Goal: Information Seeking & Learning: Learn about a topic

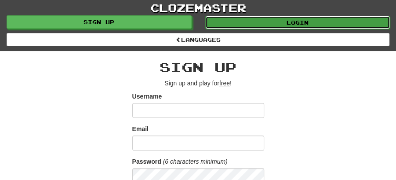
click at [291, 21] on link "Login" at bounding box center [297, 22] width 185 height 13
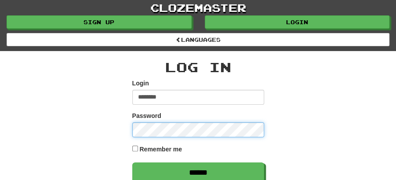
type input "********"
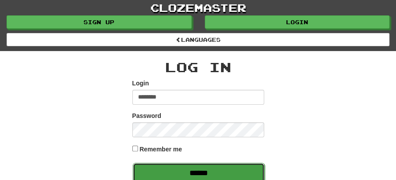
click at [196, 170] on input "******" at bounding box center [199, 173] width 132 height 20
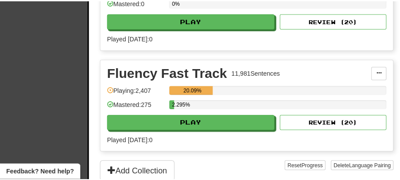
scroll to position [293, 0]
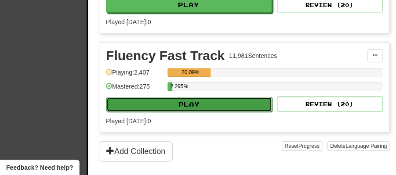
click at [184, 103] on button "Play" at bounding box center [189, 104] width 166 height 15
select select "**"
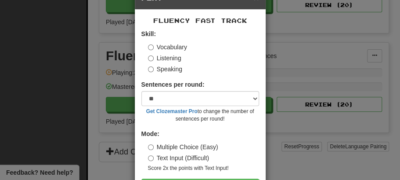
scroll to position [60, 0]
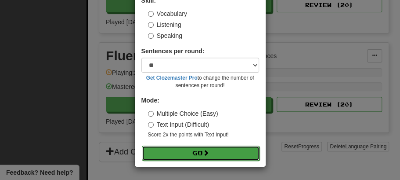
click at [195, 155] on button "Go" at bounding box center [201, 152] width 118 height 15
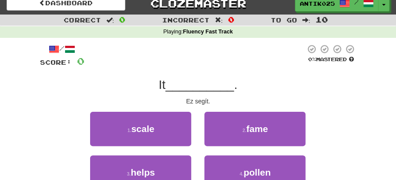
scroll to position [29, 0]
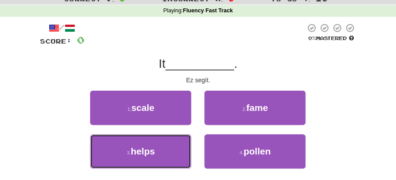
drag, startPoint x: 176, startPoint y: 160, endPoint x: 236, endPoint y: 132, distance: 66.8
click at [179, 160] on button "3 . helps" at bounding box center [140, 151] width 101 height 34
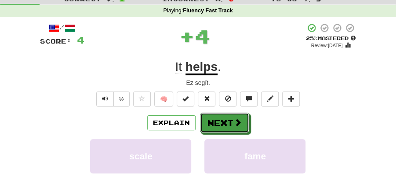
click at [237, 125] on span at bounding box center [238, 122] width 8 height 8
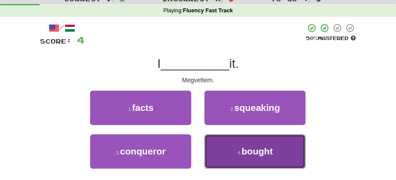
click at [265, 153] on span "bought" at bounding box center [256, 151] width 31 height 10
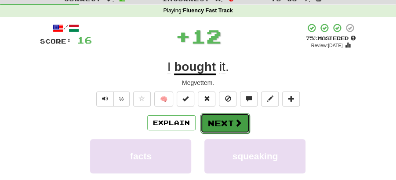
click at [232, 124] on button "Next" at bounding box center [224, 123] width 49 height 20
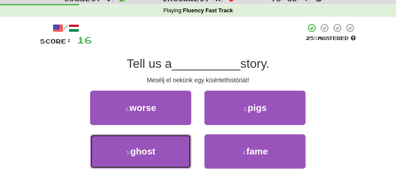
drag, startPoint x: 161, startPoint y: 151, endPoint x: 196, endPoint y: 135, distance: 38.9
click at [166, 149] on button "3 . ghost" at bounding box center [140, 151] width 101 height 34
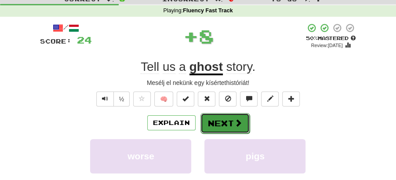
click at [222, 121] on button "Next" at bounding box center [224, 123] width 49 height 20
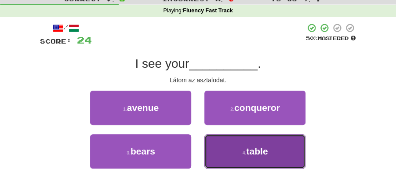
drag, startPoint x: 265, startPoint y: 149, endPoint x: 260, endPoint y: 144, distance: 7.5
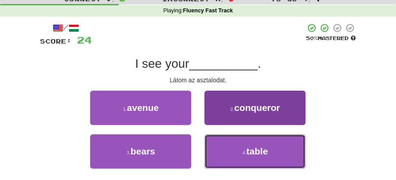
click at [265, 148] on span "table" at bounding box center [257, 151] width 22 height 10
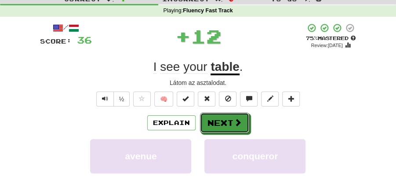
drag, startPoint x: 228, startPoint y: 119, endPoint x: 134, endPoint y: 78, distance: 102.5
click at [225, 119] on button "Next" at bounding box center [224, 122] width 49 height 20
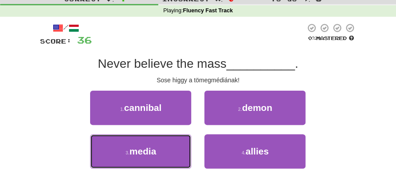
drag, startPoint x: 151, startPoint y: 152, endPoint x: 213, endPoint y: 137, distance: 64.1
click at [163, 152] on button "3 . media" at bounding box center [140, 151] width 101 height 34
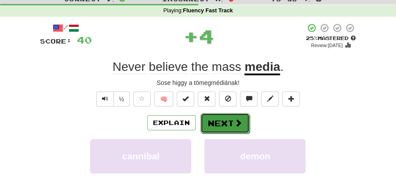
click at [219, 130] on button "Next" at bounding box center [224, 123] width 49 height 20
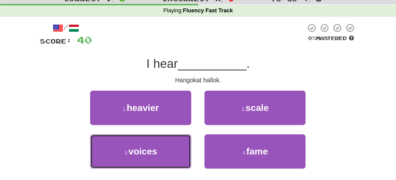
drag, startPoint x: 144, startPoint y: 145, endPoint x: 158, endPoint y: 136, distance: 16.9
click at [148, 141] on button "3 . voices" at bounding box center [140, 151] width 101 height 34
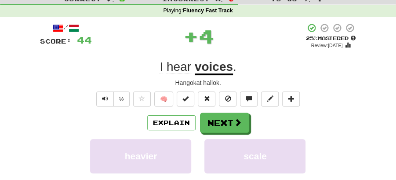
click at [197, 115] on div "Explain Next" at bounding box center [198, 122] width 316 height 20
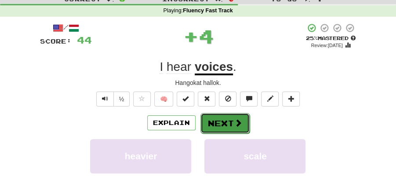
click at [240, 120] on span at bounding box center [238, 123] width 8 height 8
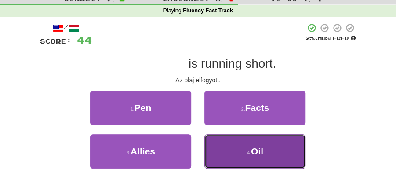
drag, startPoint x: 260, startPoint y: 154, endPoint x: 235, endPoint y: 133, distance: 32.1
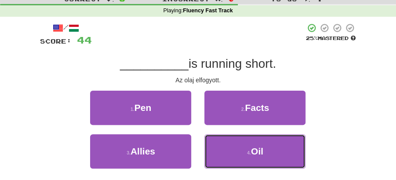
click at [259, 154] on span "Oil" at bounding box center [257, 151] width 12 height 10
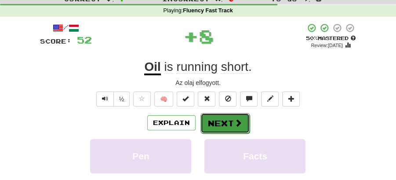
click at [234, 125] on span at bounding box center [238, 123] width 8 height 8
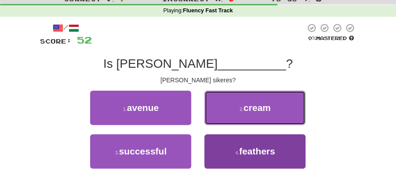
drag, startPoint x: 245, startPoint y: 106, endPoint x: 248, endPoint y: 164, distance: 58.5
click at [248, 164] on div "1 . avenue 2 . cream 3 . successful 4 . feathers" at bounding box center [197, 133] width 329 height 87
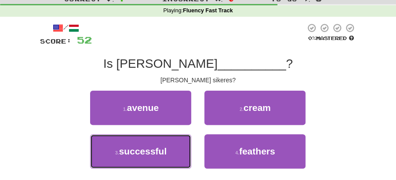
drag, startPoint x: 153, startPoint y: 150, endPoint x: 191, endPoint y: 135, distance: 41.2
click at [157, 149] on span "successful" at bounding box center [143, 151] width 48 height 10
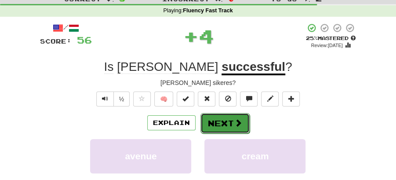
click at [210, 122] on button "Next" at bounding box center [224, 123] width 49 height 20
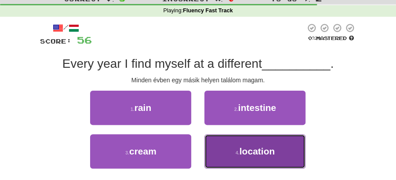
drag, startPoint x: 266, startPoint y: 159, endPoint x: 253, endPoint y: 141, distance: 21.1
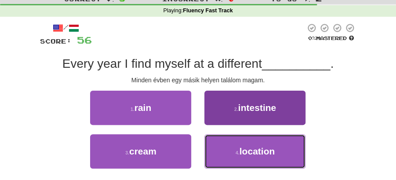
click at [266, 158] on button "4 . location" at bounding box center [254, 151] width 101 height 34
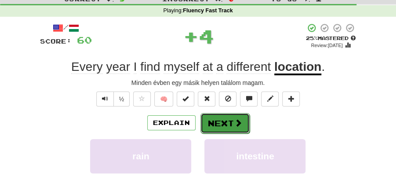
click at [215, 123] on button "Next" at bounding box center [224, 123] width 49 height 20
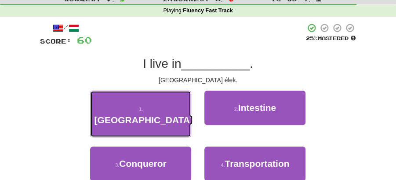
drag, startPoint x: 147, startPoint y: 105, endPoint x: 182, endPoint y: 111, distance: 35.7
click at [163, 108] on button "1 . Rome" at bounding box center [140, 113] width 101 height 47
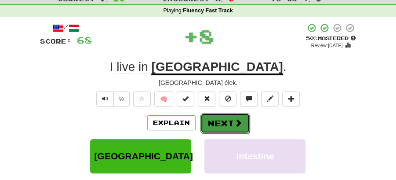
click at [222, 123] on button "Next" at bounding box center [224, 123] width 49 height 20
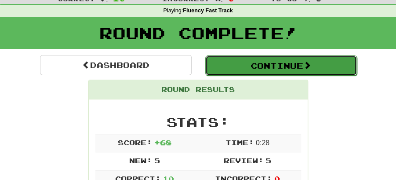
click at [276, 68] on button "Continue" at bounding box center [281, 65] width 152 height 20
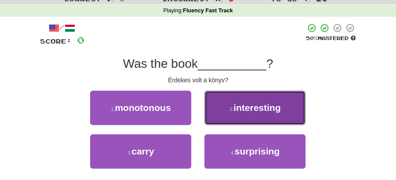
click at [247, 119] on button "2 . interesting" at bounding box center [254, 107] width 101 height 34
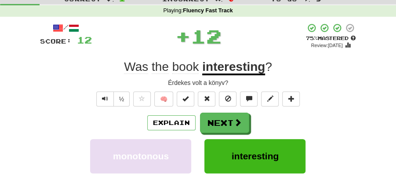
click at [228, 120] on button "Next" at bounding box center [224, 122] width 49 height 20
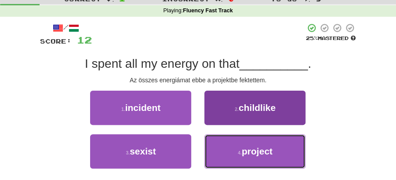
drag, startPoint x: 239, startPoint y: 155, endPoint x: 241, endPoint y: 144, distance: 10.6
click at [241, 150] on button "4 . project" at bounding box center [254, 151] width 101 height 34
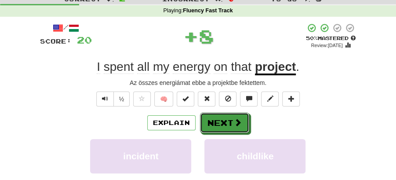
click at [216, 114] on button "Next" at bounding box center [224, 122] width 49 height 20
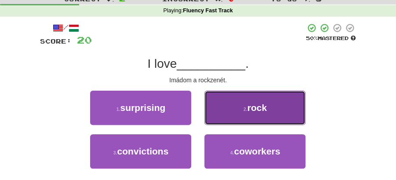
click at [228, 104] on button "2 . rock" at bounding box center [254, 107] width 101 height 34
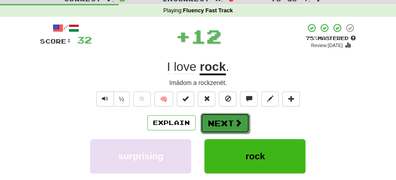
click at [223, 115] on button "Next" at bounding box center [224, 123] width 49 height 20
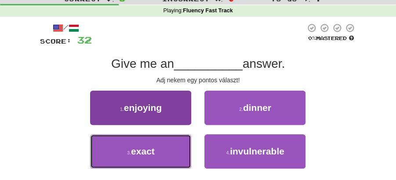
drag, startPoint x: 171, startPoint y: 147, endPoint x: 184, endPoint y: 140, distance: 14.4
click at [174, 147] on button "3 . exact" at bounding box center [140, 151] width 101 height 34
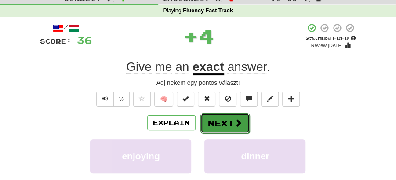
drag, startPoint x: 184, startPoint y: 140, endPoint x: 223, endPoint y: 112, distance: 48.3
click at [223, 113] on button "Next" at bounding box center [224, 123] width 49 height 20
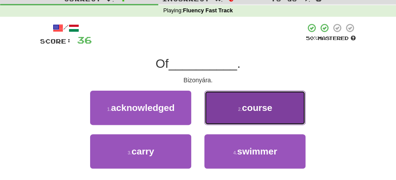
click at [282, 97] on button "2 . course" at bounding box center [254, 107] width 101 height 34
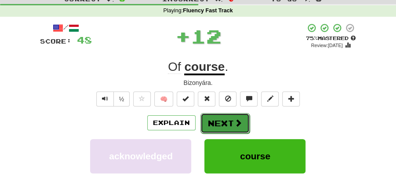
click at [226, 120] on button "Next" at bounding box center [224, 123] width 49 height 20
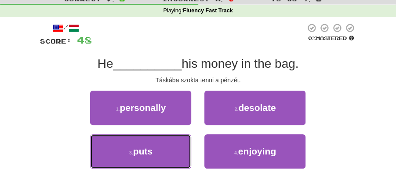
drag, startPoint x: 162, startPoint y: 141, endPoint x: 202, endPoint y: 132, distance: 41.0
click at [181, 142] on button "3 . puts" at bounding box center [140, 151] width 101 height 34
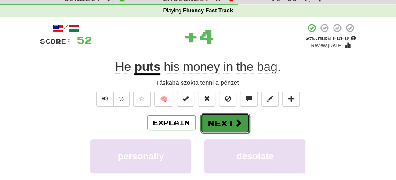
click at [213, 123] on button "Next" at bounding box center [224, 123] width 49 height 20
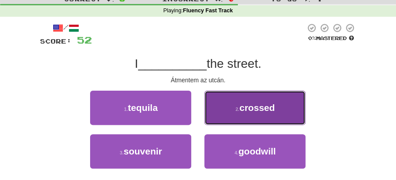
click at [263, 112] on span "crossed" at bounding box center [257, 107] width 36 height 10
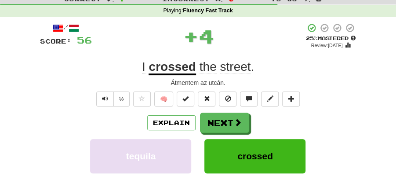
click at [213, 122] on button "Next" at bounding box center [224, 122] width 49 height 20
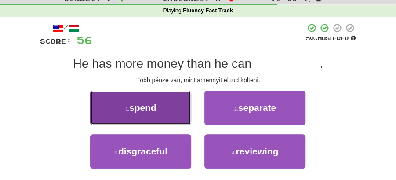
drag, startPoint x: 144, startPoint y: 110, endPoint x: 187, endPoint y: 112, distance: 43.5
click at [187, 112] on button "1 . spend" at bounding box center [140, 107] width 101 height 34
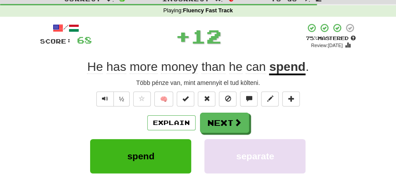
click at [241, 112] on div "Explain Next" at bounding box center [198, 122] width 316 height 20
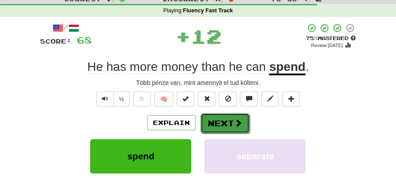
drag, startPoint x: 220, startPoint y: 120, endPoint x: 149, endPoint y: 77, distance: 82.4
click at [220, 119] on button "Next" at bounding box center [224, 122] width 49 height 20
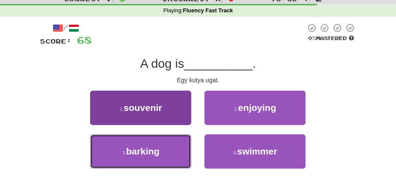
drag, startPoint x: 167, startPoint y: 141, endPoint x: 180, endPoint y: 142, distance: 13.2
click at [173, 143] on button "3 . barking" at bounding box center [140, 151] width 101 height 34
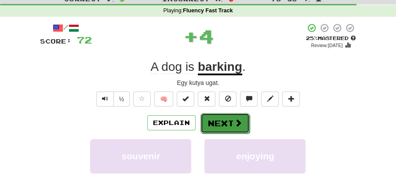
click at [212, 125] on button "Next" at bounding box center [224, 123] width 49 height 20
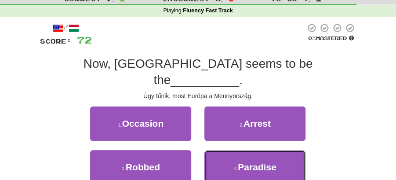
drag, startPoint x: 221, startPoint y: 138, endPoint x: 225, endPoint y: 134, distance: 5.9
click at [221, 150] on button "4 . Paradise" at bounding box center [254, 167] width 101 height 34
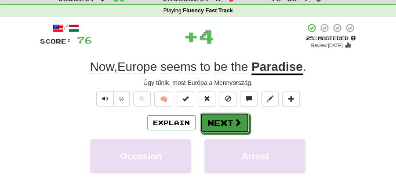
drag, startPoint x: 225, startPoint y: 134, endPoint x: 159, endPoint y: 88, distance: 80.3
click at [221, 119] on button "Next" at bounding box center [224, 122] width 49 height 20
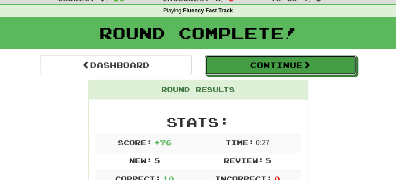
click at [219, 64] on button "Continue" at bounding box center [281, 65] width 152 height 20
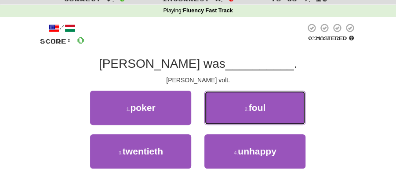
drag, startPoint x: 262, startPoint y: 102, endPoint x: 246, endPoint y: 169, distance: 69.0
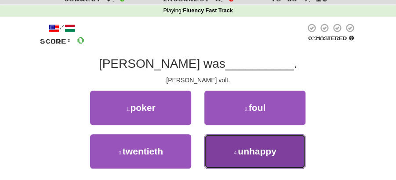
drag, startPoint x: 250, startPoint y: 166, endPoint x: 246, endPoint y: 142, distance: 24.1
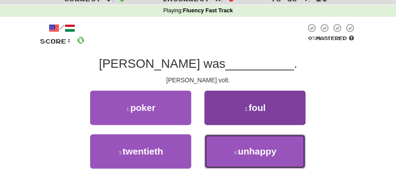
click at [250, 166] on button "4 . unhappy" at bounding box center [254, 151] width 101 height 34
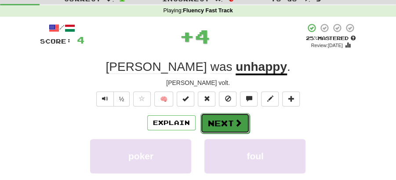
click at [223, 113] on button "Next" at bounding box center [224, 123] width 49 height 20
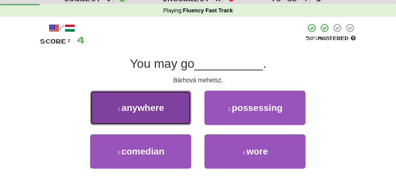
drag, startPoint x: 177, startPoint y: 115, endPoint x: 182, endPoint y: 115, distance: 5.3
click at [182, 115] on button "1 . anywhere" at bounding box center [140, 107] width 101 height 34
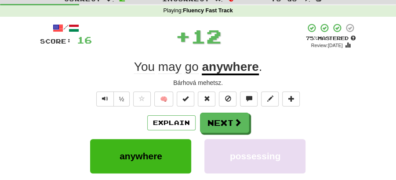
click at [249, 122] on div "Explain Next" at bounding box center [198, 122] width 316 height 20
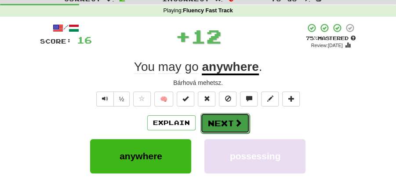
click at [219, 120] on button "Next" at bounding box center [224, 123] width 49 height 20
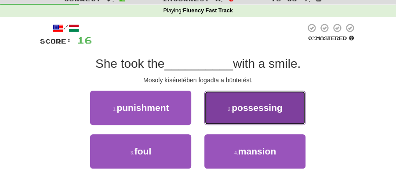
click at [230, 110] on small "2 ." at bounding box center [230, 108] width 4 height 5
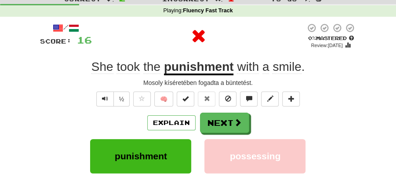
click at [212, 116] on button "Next" at bounding box center [224, 122] width 49 height 20
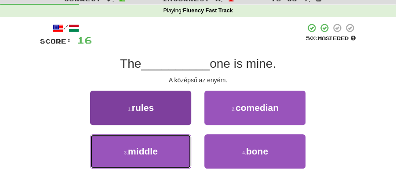
click at [165, 155] on button "3 . middle" at bounding box center [140, 151] width 101 height 34
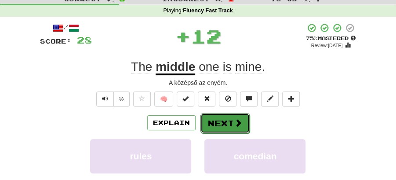
click at [213, 123] on button "Next" at bounding box center [224, 123] width 49 height 20
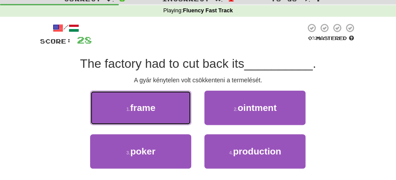
drag, startPoint x: 165, startPoint y: 106, endPoint x: 203, endPoint y: 110, distance: 37.9
click at [175, 108] on button "1 . frame" at bounding box center [140, 107] width 101 height 34
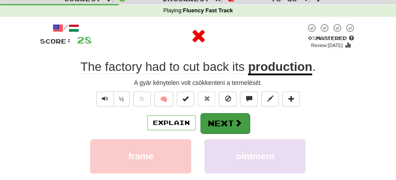
drag, startPoint x: 203, startPoint y: 110, endPoint x: 210, endPoint y: 126, distance: 17.3
click at [210, 126] on div "/ Score: 28 0 % Mastered Review: 2025-08-19 The factory had to cut back its pro…" at bounding box center [198, 148] width 316 height 250
click at [213, 124] on button "Next" at bounding box center [224, 123] width 49 height 20
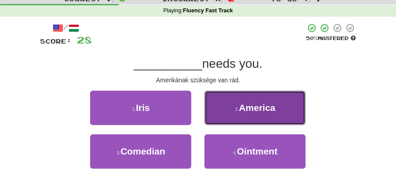
click at [230, 113] on button "2 . America" at bounding box center [254, 107] width 101 height 34
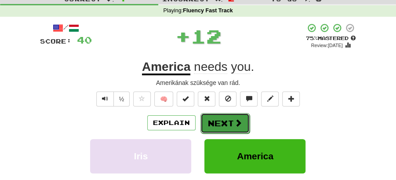
click at [229, 113] on button "Next" at bounding box center [224, 123] width 49 height 20
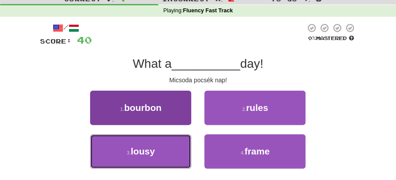
click at [173, 147] on button "3 . lousy" at bounding box center [140, 151] width 101 height 34
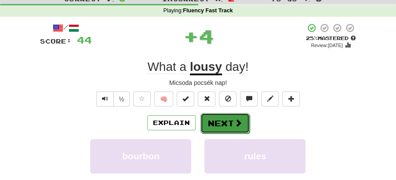
click at [219, 123] on button "Next" at bounding box center [224, 123] width 49 height 20
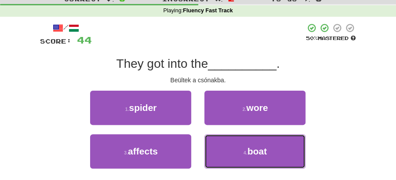
drag, startPoint x: 242, startPoint y: 148, endPoint x: 235, endPoint y: 136, distance: 13.2
click at [242, 148] on button "4 . boat" at bounding box center [254, 151] width 101 height 34
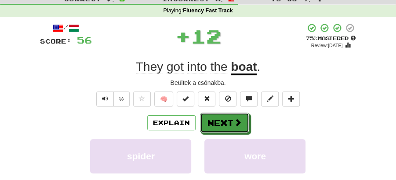
click at [226, 121] on button "Next" at bounding box center [224, 122] width 49 height 20
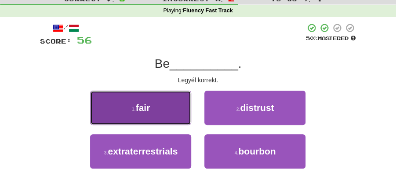
drag, startPoint x: 143, startPoint y: 109, endPoint x: 167, endPoint y: 113, distance: 24.6
click at [167, 113] on button "1 . fair" at bounding box center [140, 107] width 101 height 34
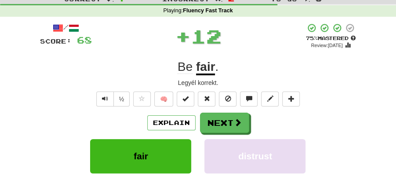
click at [221, 120] on button "Next" at bounding box center [224, 122] width 49 height 20
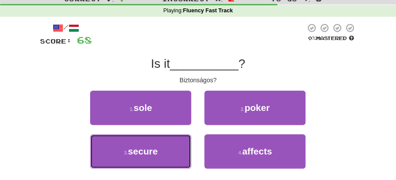
drag, startPoint x: 149, startPoint y: 150, endPoint x: 203, endPoint y: 134, distance: 56.5
click at [186, 144] on button "3 . secure" at bounding box center [140, 151] width 101 height 34
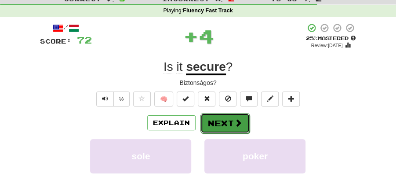
click at [211, 125] on button "Next" at bounding box center [224, 123] width 49 height 20
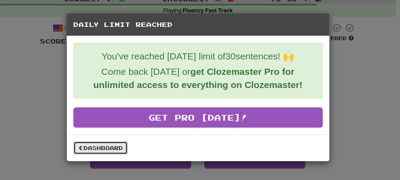
click at [101, 147] on link "Dashboard" at bounding box center [100, 147] width 54 height 13
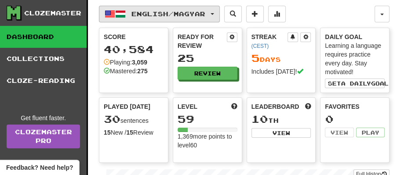
click at [218, 16] on button "English / Magyar" at bounding box center [159, 14] width 121 height 17
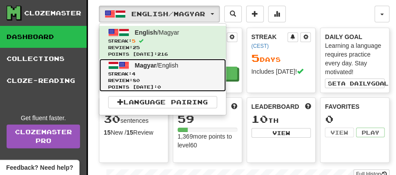
click at [165, 66] on span "Magyar / English" at bounding box center [156, 65] width 43 height 7
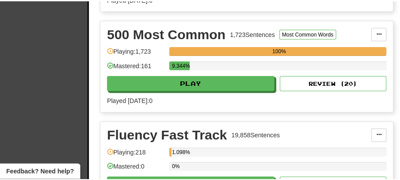
scroll to position [468, 0]
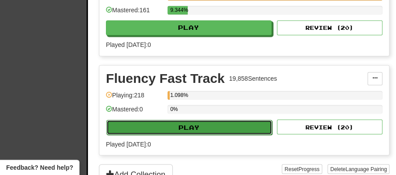
click at [194, 127] on button "Play" at bounding box center [189, 127] width 166 height 15
select select "**"
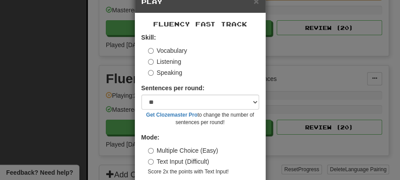
scroll to position [60, 0]
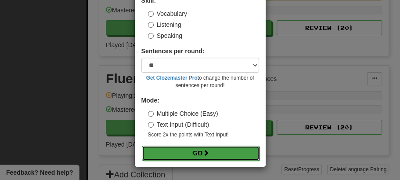
click at [200, 154] on button "Go" at bounding box center [201, 152] width 118 height 15
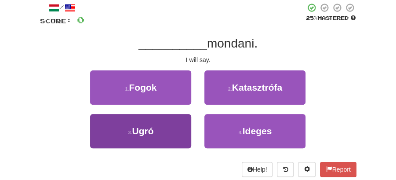
scroll to position [58, 0]
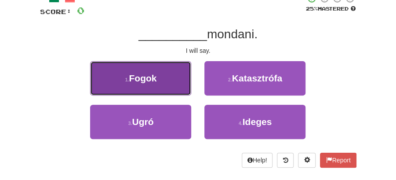
click at [159, 85] on button "1 . [GEOGRAPHIC_DATA]" at bounding box center [140, 78] width 101 height 34
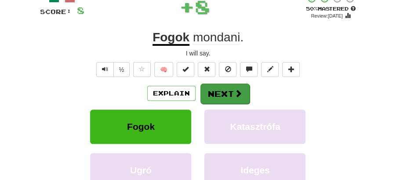
click at [237, 92] on span at bounding box center [238, 93] width 8 height 8
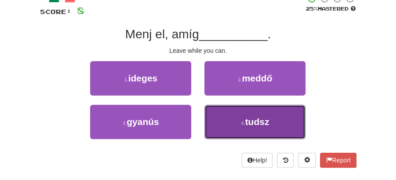
click at [267, 119] on span "tudsz" at bounding box center [257, 121] width 24 height 10
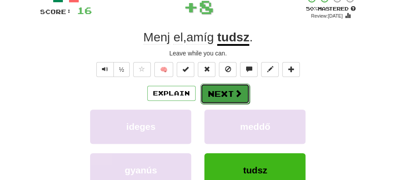
click at [216, 94] on button "Next" at bounding box center [224, 93] width 49 height 20
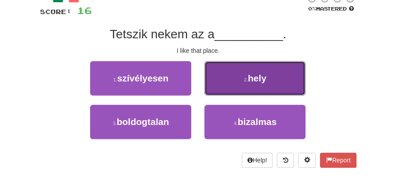
click at [228, 79] on button "2 . hely" at bounding box center [254, 78] width 101 height 34
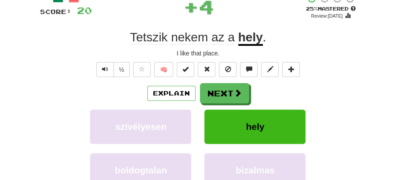
click at [211, 90] on button "Next" at bounding box center [224, 93] width 49 height 20
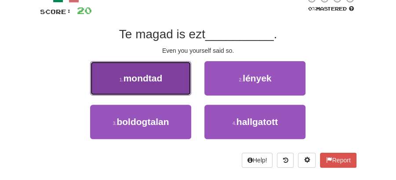
click at [170, 83] on button "1 . mondtad" at bounding box center [140, 78] width 101 height 34
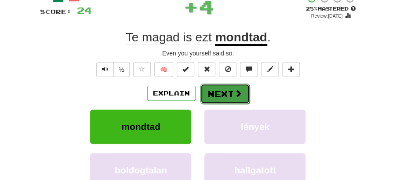
click at [213, 95] on button "Next" at bounding box center [224, 93] width 49 height 20
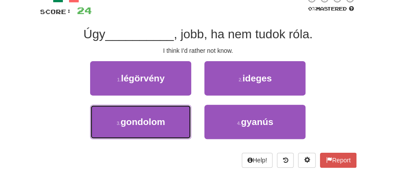
drag, startPoint x: 153, startPoint y: 118, endPoint x: 207, endPoint y: 103, distance: 56.4
click at [163, 117] on span "gondolom" at bounding box center [142, 121] width 44 height 10
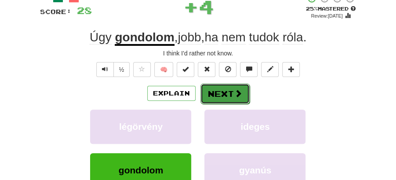
click at [228, 94] on button "Next" at bounding box center [224, 93] width 49 height 20
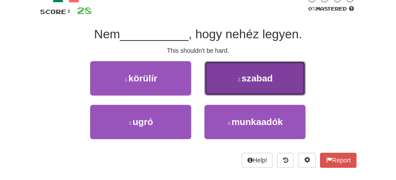
click at [258, 80] on span "szabad" at bounding box center [256, 78] width 31 height 10
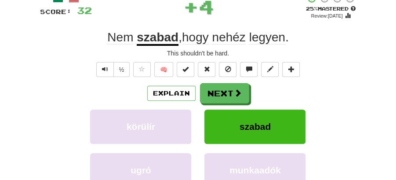
click at [234, 89] on span at bounding box center [238, 93] width 8 height 8
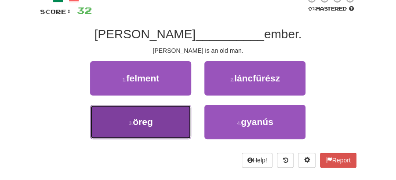
drag, startPoint x: 159, startPoint y: 120, endPoint x: 199, endPoint y: 104, distance: 42.9
click at [161, 119] on button "3 . öreg" at bounding box center [140, 122] width 101 height 34
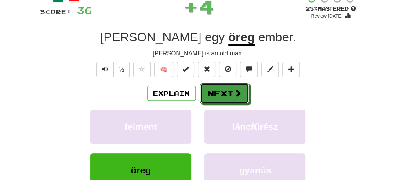
click at [217, 95] on button "Next" at bounding box center [224, 93] width 49 height 20
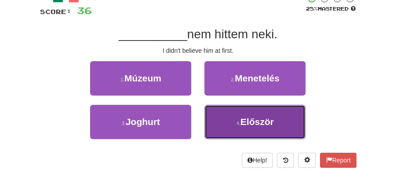
click at [272, 119] on span "Először" at bounding box center [256, 121] width 33 height 10
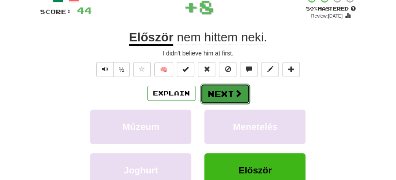
click at [237, 92] on span at bounding box center [238, 93] width 8 height 8
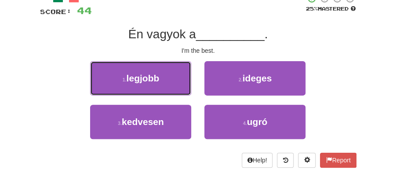
drag, startPoint x: 162, startPoint y: 80, endPoint x: 178, endPoint y: 81, distance: 15.8
click at [169, 80] on button "1 . legjobb" at bounding box center [140, 78] width 101 height 34
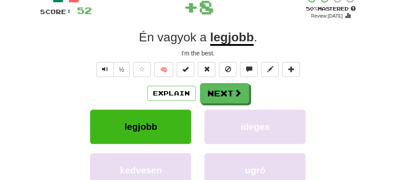
click at [219, 89] on button "Next" at bounding box center [224, 93] width 49 height 20
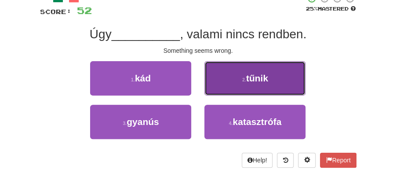
click at [257, 83] on button "2 . tűnik" at bounding box center [254, 78] width 101 height 34
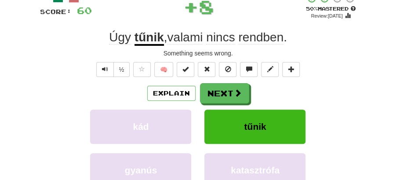
click at [224, 92] on button "Next" at bounding box center [224, 93] width 49 height 20
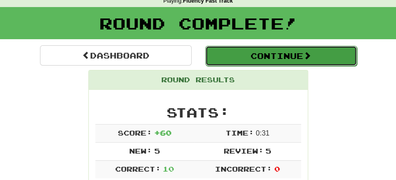
click at [264, 55] on button "Continue" at bounding box center [281, 56] width 152 height 20
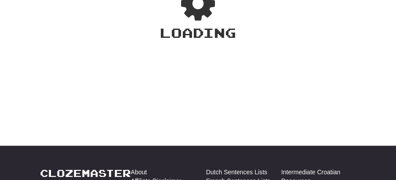
scroll to position [39, 0]
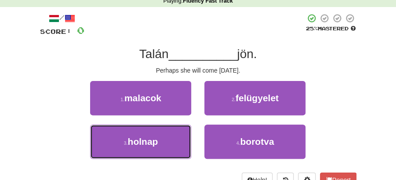
drag, startPoint x: 169, startPoint y: 150, endPoint x: 197, endPoint y: 123, distance: 39.4
click at [169, 149] on button "3 . holnap" at bounding box center [140, 141] width 101 height 34
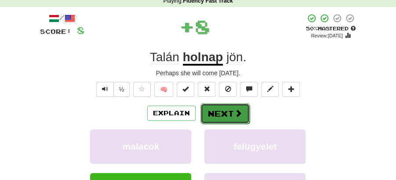
click at [223, 112] on button "Next" at bounding box center [224, 113] width 49 height 20
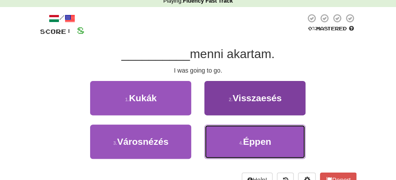
drag, startPoint x: 251, startPoint y: 148, endPoint x: 245, endPoint y: 142, distance: 8.7
click at [249, 147] on button "4 . Éppen" at bounding box center [254, 141] width 101 height 34
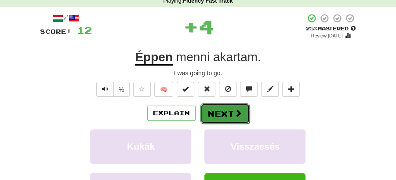
click at [218, 117] on button "Next" at bounding box center [224, 113] width 49 height 20
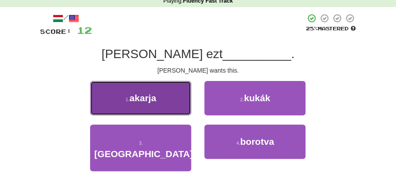
click at [137, 104] on button "1 . akarja" at bounding box center [140, 98] width 101 height 34
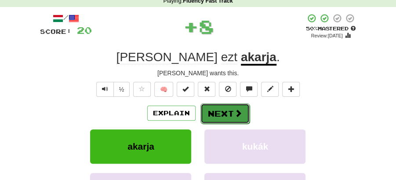
click at [210, 112] on button "Next" at bounding box center [224, 113] width 49 height 20
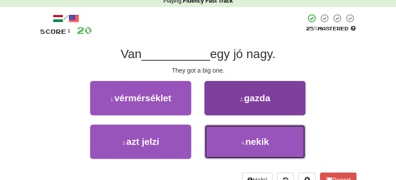
drag, startPoint x: 264, startPoint y: 142, endPoint x: 247, endPoint y: 129, distance: 21.5
click at [264, 142] on span "nekik" at bounding box center [257, 141] width 24 height 10
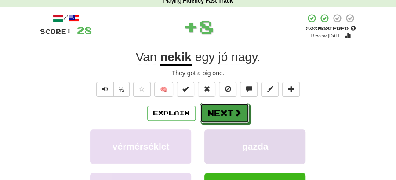
click at [215, 108] on button "Next" at bounding box center [224, 113] width 49 height 20
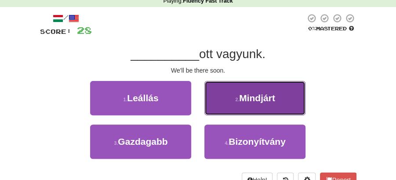
click at [270, 104] on button "2 . Mindjárt" at bounding box center [254, 98] width 101 height 34
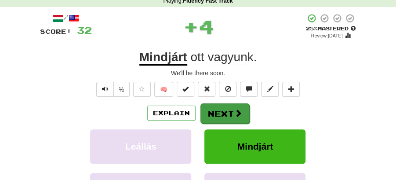
click at [246, 112] on button "Next" at bounding box center [224, 113] width 49 height 20
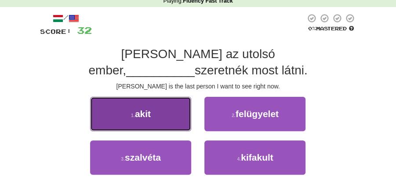
click at [155, 103] on button "1 . akit" at bounding box center [140, 114] width 101 height 34
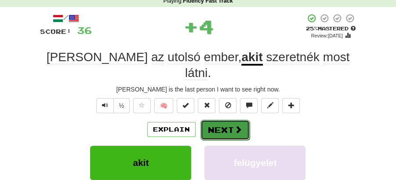
click at [222, 119] on button "Next" at bounding box center [224, 129] width 49 height 20
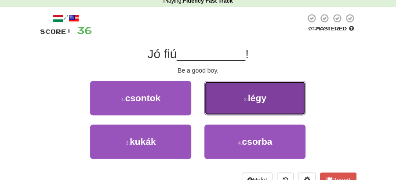
click at [248, 103] on button "2 . légy" at bounding box center [254, 98] width 101 height 34
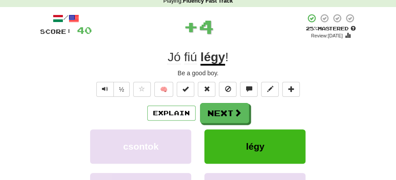
click at [220, 106] on button "Next" at bounding box center [224, 113] width 49 height 20
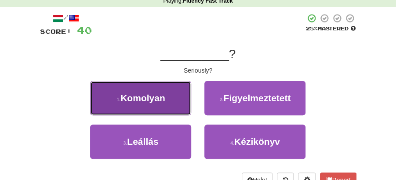
click at [163, 112] on button "1 . [GEOGRAPHIC_DATA]" at bounding box center [140, 98] width 101 height 34
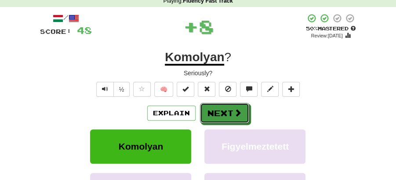
click at [242, 112] on button "Next" at bounding box center [224, 113] width 49 height 20
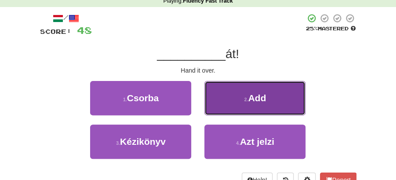
click at [239, 101] on button "2 . Add" at bounding box center [254, 98] width 101 height 34
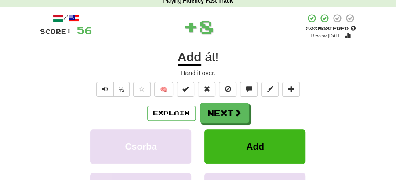
click at [232, 103] on button "Next" at bounding box center [224, 113] width 49 height 20
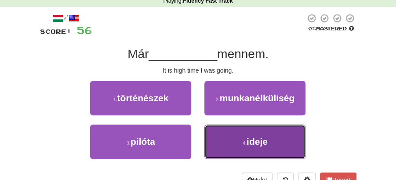
click at [249, 150] on button "4 . ideje" at bounding box center [254, 141] width 101 height 34
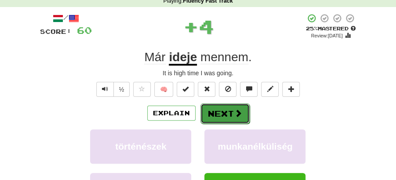
click at [227, 112] on button "Next" at bounding box center [224, 113] width 49 height 20
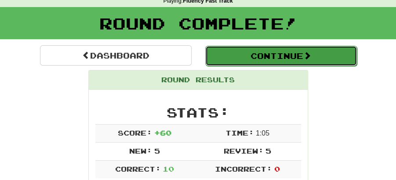
click at [236, 54] on button "Continue" at bounding box center [281, 56] width 152 height 20
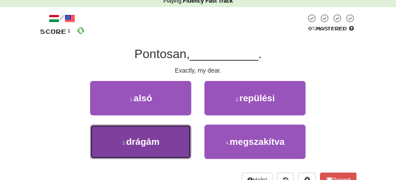
drag, startPoint x: 170, startPoint y: 141, endPoint x: 213, endPoint y: 123, distance: 46.0
click at [181, 140] on button "3 . drágám" at bounding box center [140, 141] width 101 height 34
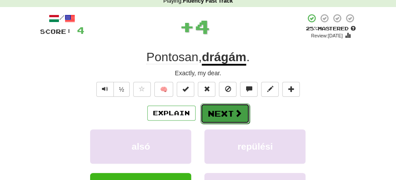
click at [234, 109] on span at bounding box center [238, 113] width 8 height 8
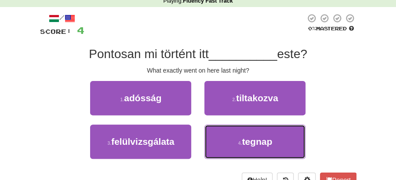
drag, startPoint x: 237, startPoint y: 142, endPoint x: 228, endPoint y: 123, distance: 21.8
click at [237, 142] on button "4 . tegnap" at bounding box center [254, 141] width 101 height 34
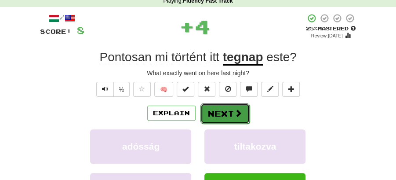
click at [220, 108] on button "Next" at bounding box center [224, 113] width 49 height 20
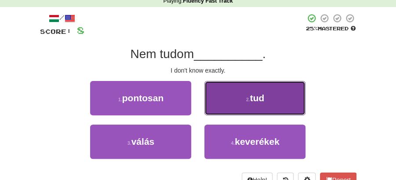
click at [230, 110] on button "2 . tud" at bounding box center [254, 98] width 101 height 34
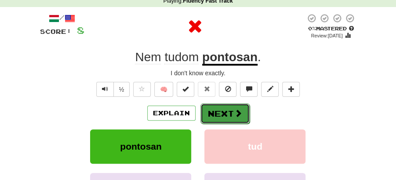
click at [236, 119] on button "Next" at bounding box center [224, 113] width 49 height 20
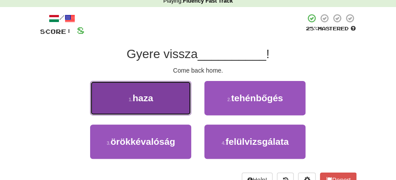
click at [177, 107] on button "1 . haza" at bounding box center [140, 98] width 101 height 34
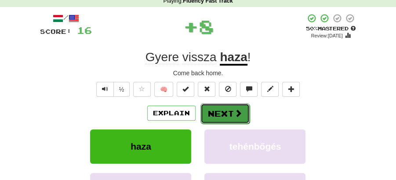
click at [220, 106] on button "Next" at bounding box center [224, 113] width 49 height 20
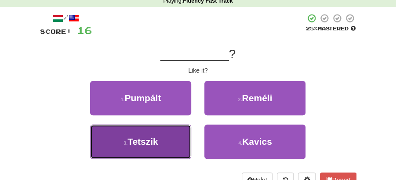
drag, startPoint x: 176, startPoint y: 137, endPoint x: 187, endPoint y: 130, distance: 13.0
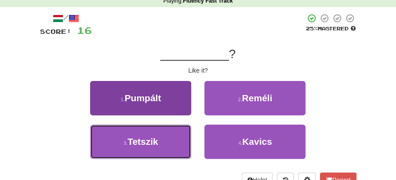
click at [177, 137] on button "3 . Tetszik" at bounding box center [140, 141] width 101 height 34
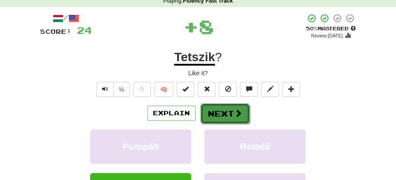
click at [226, 106] on button "Next" at bounding box center [224, 113] width 49 height 20
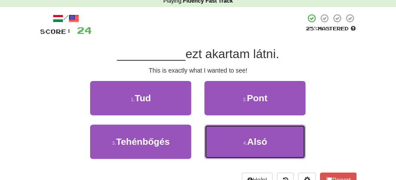
drag, startPoint x: 242, startPoint y: 145, endPoint x: 229, endPoint y: 126, distance: 22.9
click at [241, 143] on button "4 . Alsó" at bounding box center [254, 141] width 101 height 34
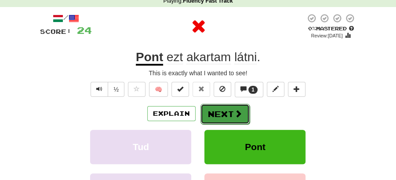
click at [224, 114] on button "Next" at bounding box center [224, 114] width 49 height 20
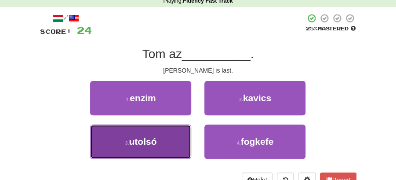
click at [138, 142] on span "utolsó" at bounding box center [143, 141] width 28 height 10
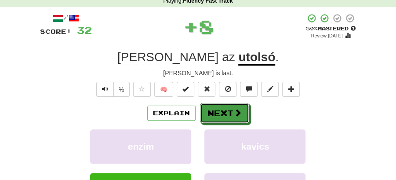
click at [214, 104] on button "Next" at bounding box center [224, 113] width 49 height 20
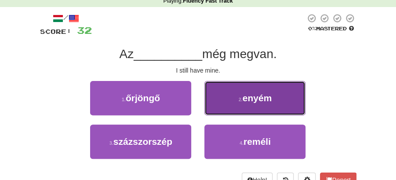
click at [245, 101] on span "enyém" at bounding box center [256, 98] width 29 height 10
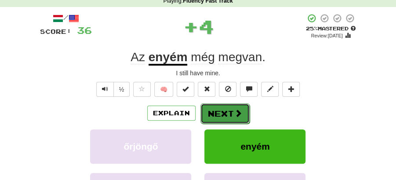
drag, startPoint x: 244, startPoint y: 102, endPoint x: 220, endPoint y: 108, distance: 24.9
click at [220, 108] on button "Next" at bounding box center [224, 113] width 49 height 20
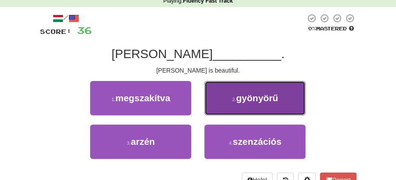
click at [257, 102] on span "gyönyörű" at bounding box center [257, 98] width 42 height 10
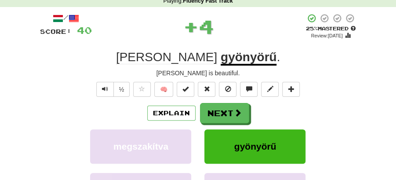
click at [205, 110] on button "Next" at bounding box center [224, 113] width 49 height 20
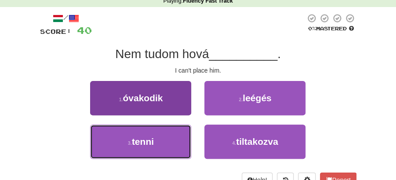
drag, startPoint x: 162, startPoint y: 142, endPoint x: 177, endPoint y: 134, distance: 16.9
click at [170, 138] on button "3 . tenni" at bounding box center [140, 141] width 101 height 34
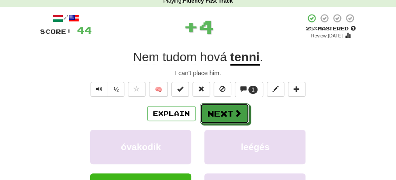
click at [234, 104] on button "Next" at bounding box center [224, 113] width 49 height 20
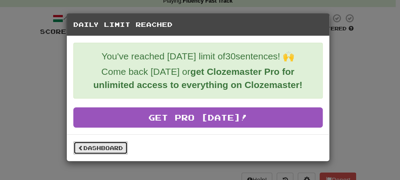
click at [115, 150] on link "Dashboard" at bounding box center [100, 147] width 54 height 13
